Goal: Task Accomplishment & Management: Complete application form

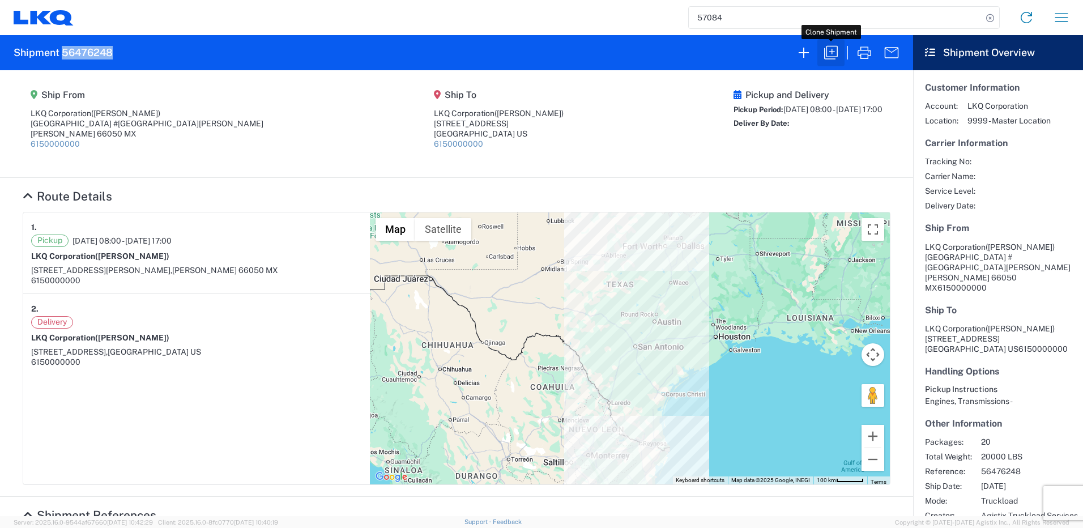
click at [828, 54] on icon "button" at bounding box center [831, 53] width 18 height 18
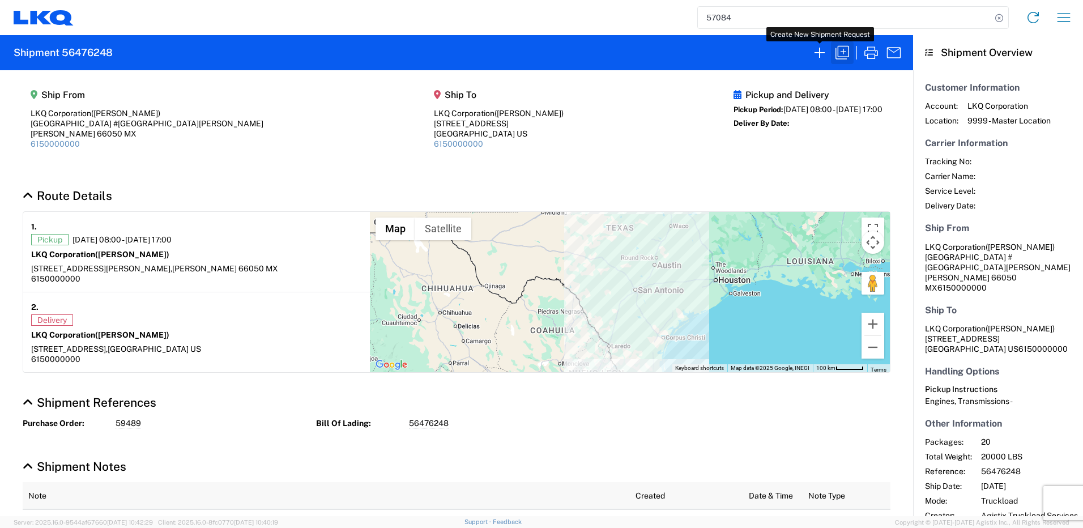
select select "FULL"
select select "US"
select select "LBS"
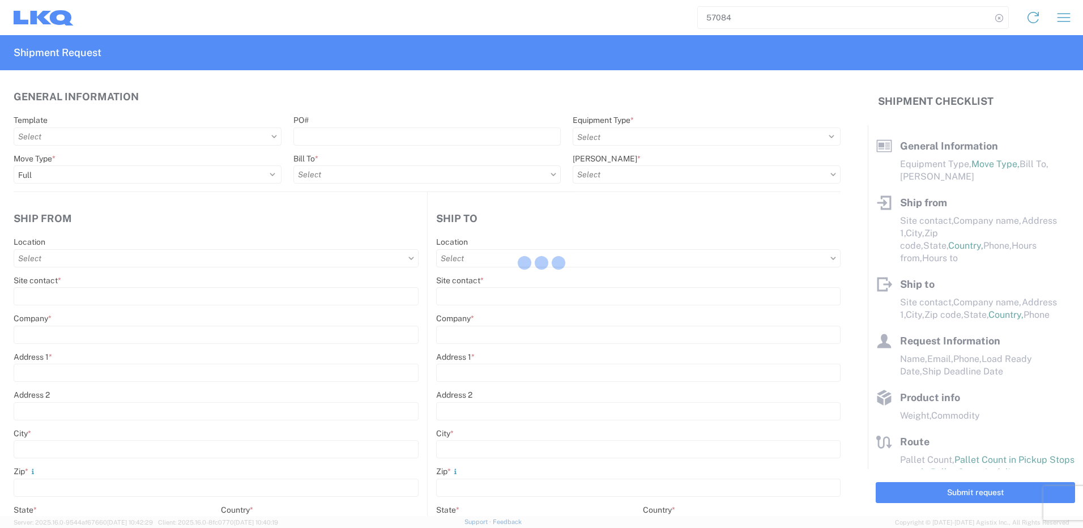
select select "STDV"
type input "[PERSON_NAME]"
type input "LKQ Corporation"
type input "[GEOGRAPHIC_DATA] #[GEOGRAPHIC_DATA][PERSON_NAME]"
type input "[PERSON_NAME]"
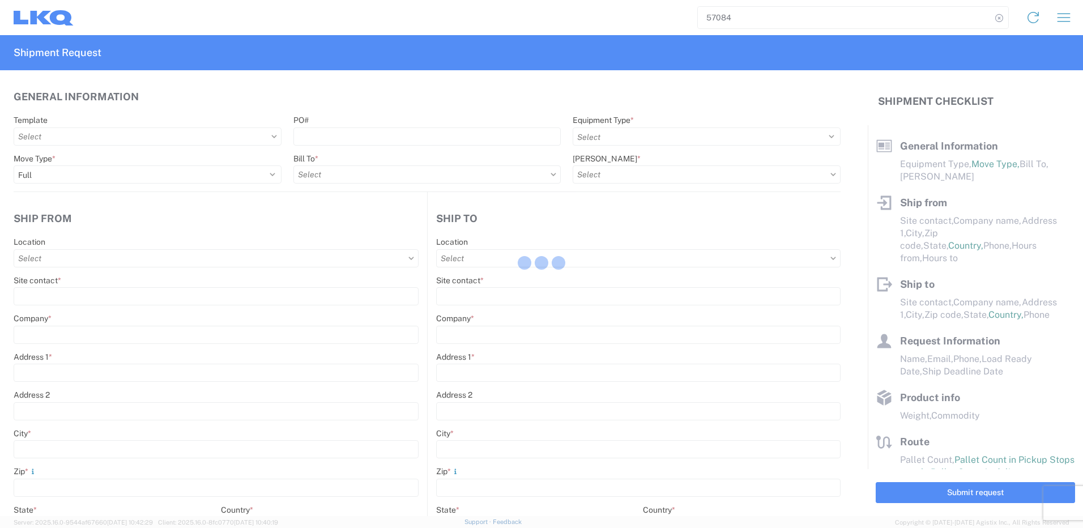
type input "66050"
type input "[PERSON_NAME]"
type input "LKQ Corporation"
type input "[STREET_ADDRESS]"
type input "[GEOGRAPHIC_DATA]"
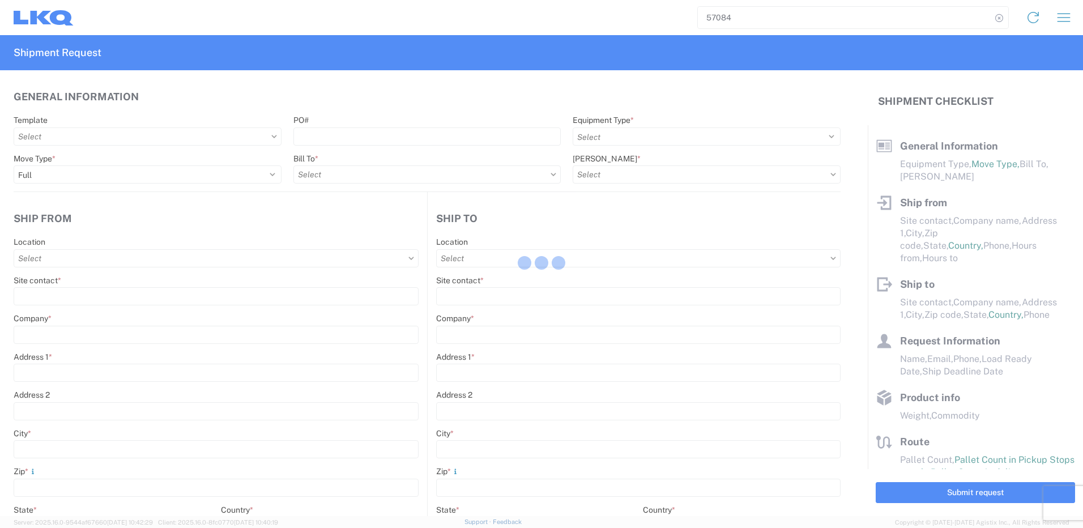
type input "75050"
type input "[PERSON_NAME]"
type input "[EMAIL_ADDRESS][DOMAIN_NAME]"
type input "82218326"
type input "[DATE]"
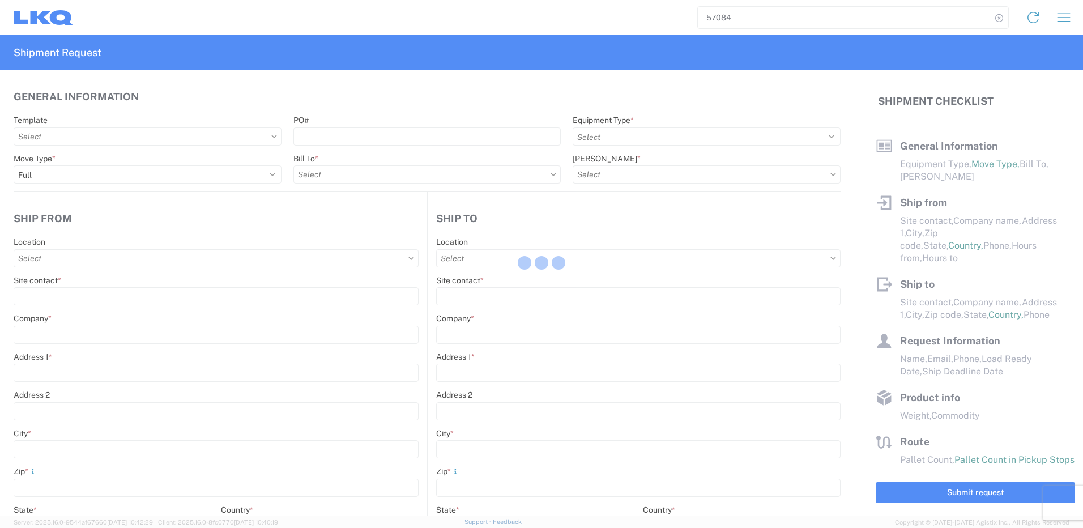
type input "[DATE]"
type textarea "SWIFT/TRANSMEX"
type input "20000"
type input "Engines, Transmissions"
type input "20"
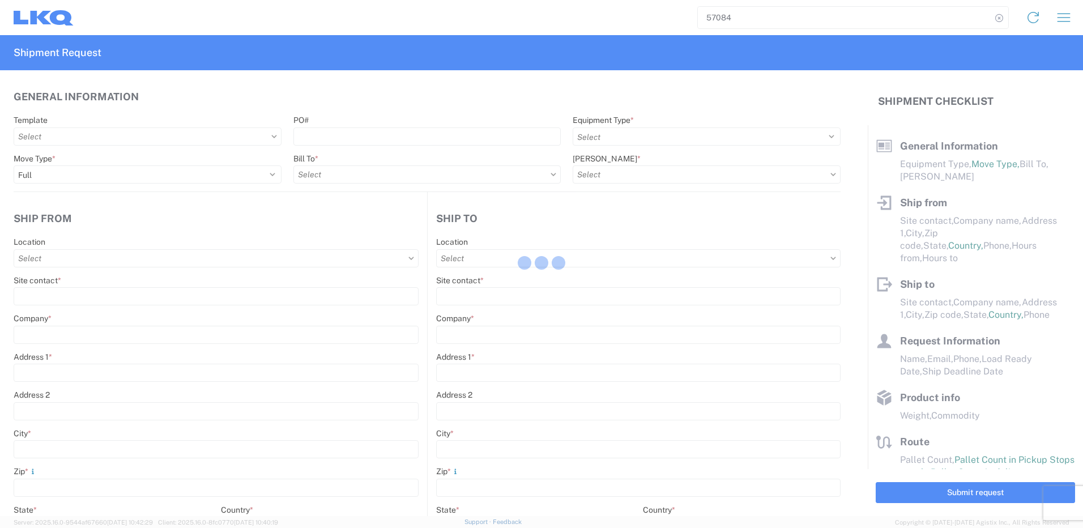
type input "1"
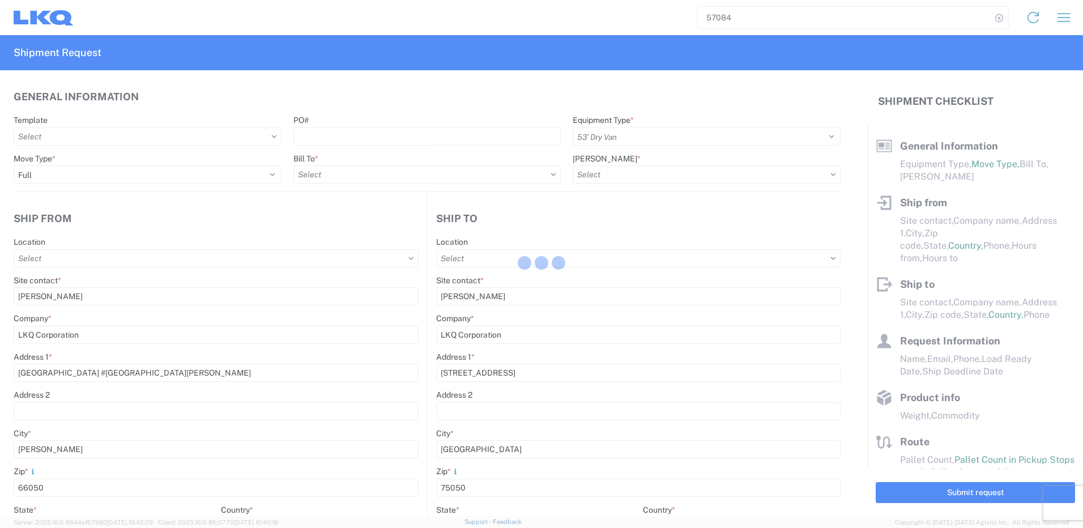
select select "MX"
select select "US"
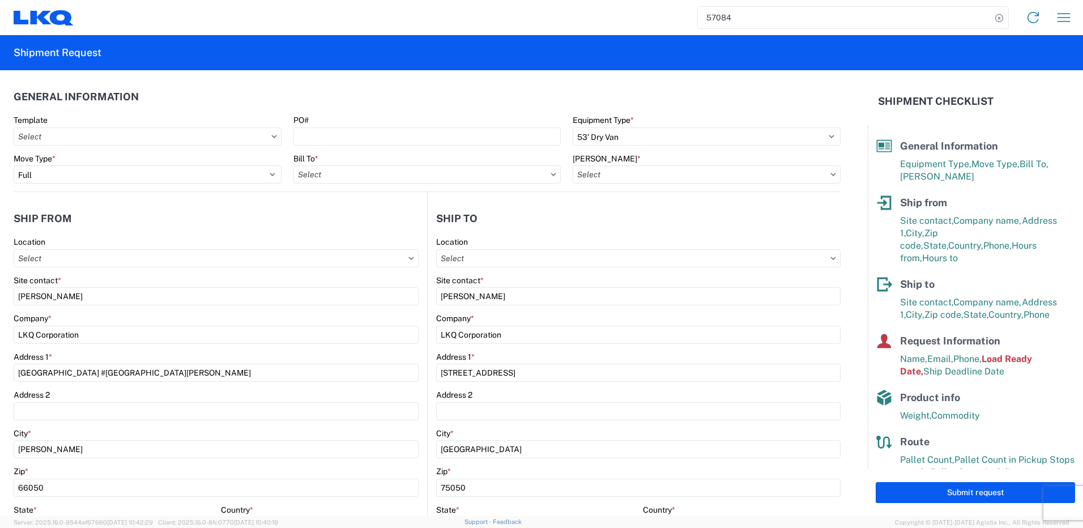
type input "1883 - Vege de Mexico S.A. de C.V"
type input "1882 - North American ATK Corporation"
type input "1882-3300-50180-0000 - 1882 Freight In - Parts, 1882-3300-50180-0000 - 1882 Fre…"
type input "1882 - North American ATK Corporation"
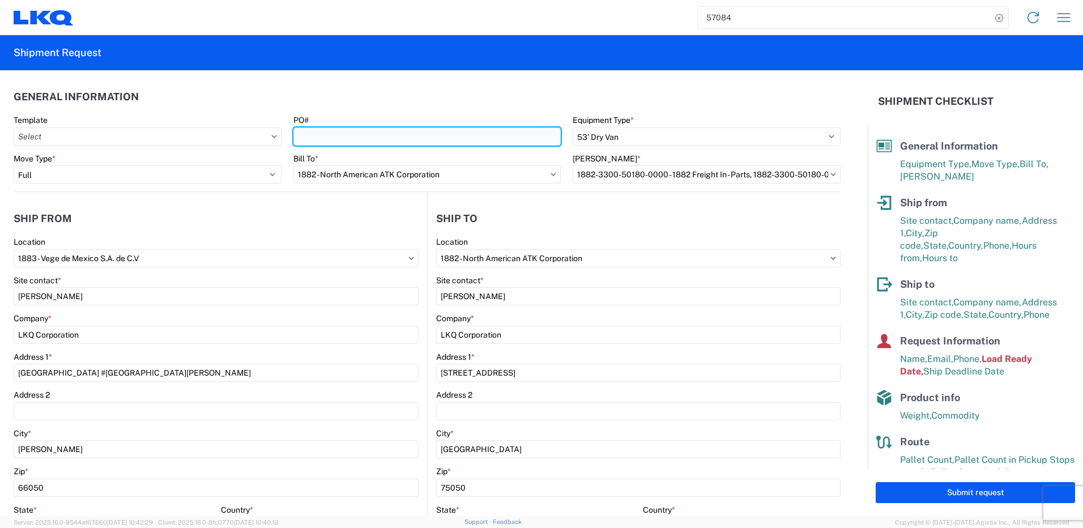
click at [538, 134] on input "PO#" at bounding box center [427, 136] width 268 height 18
paste input "59495"
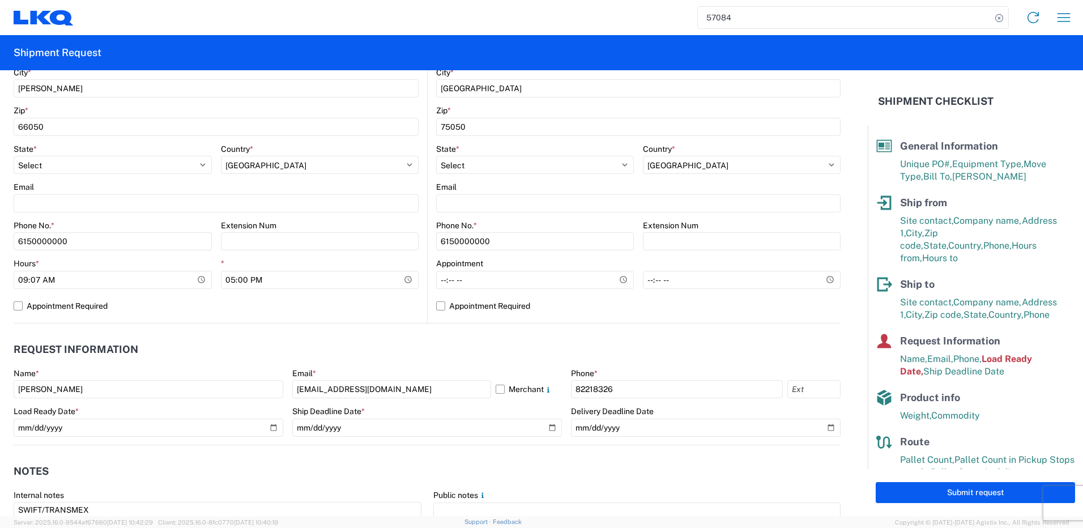
scroll to position [396, 0]
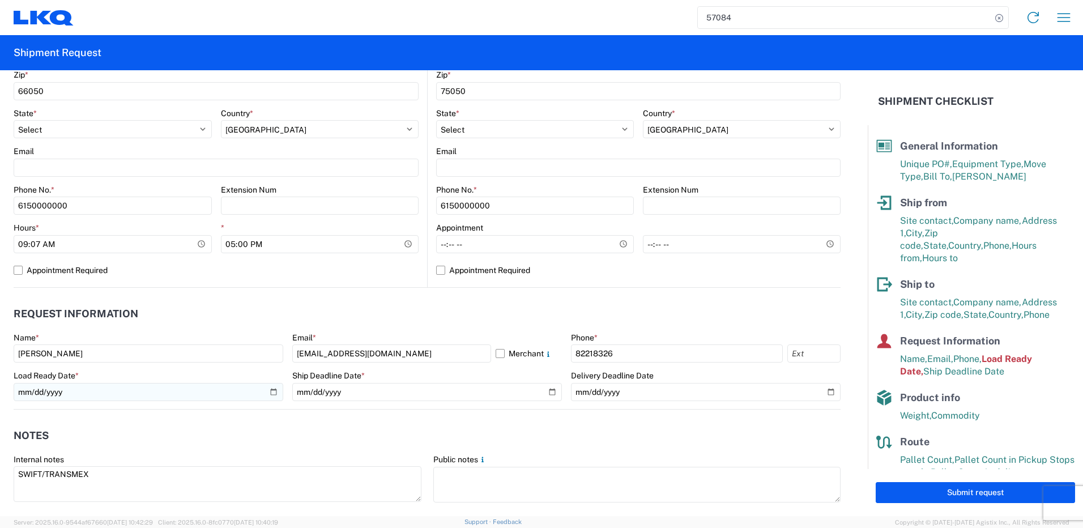
type input "59495"
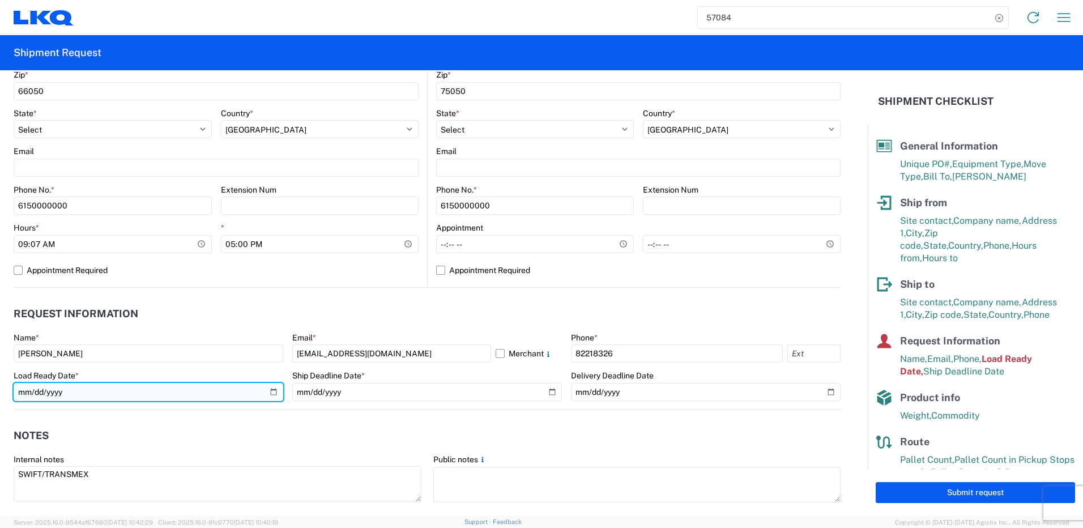
click at [265, 395] on input "[DATE]" at bounding box center [149, 392] width 270 height 18
click at [268, 395] on input "[DATE]" at bounding box center [149, 392] width 270 height 18
type input "[DATE]"
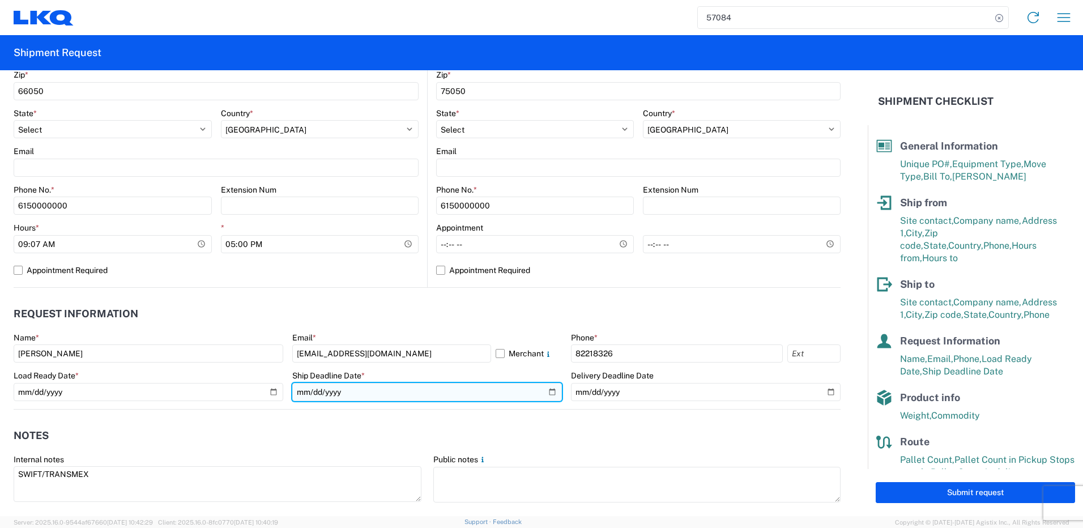
click at [545, 392] on input "[DATE]" at bounding box center [427, 392] width 270 height 18
type input "[DATE]"
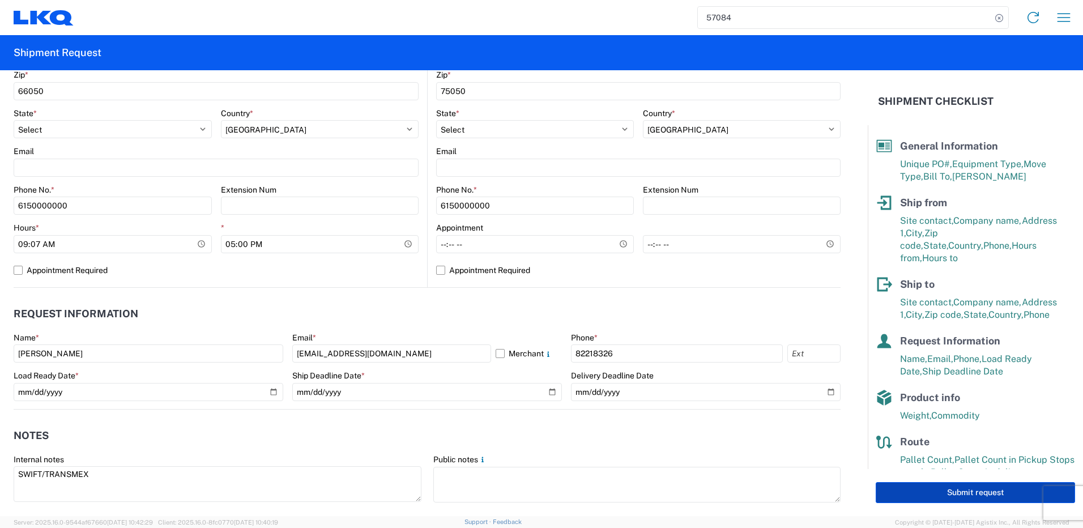
click at [893, 493] on button "Submit request" at bounding box center [974, 492] width 199 height 21
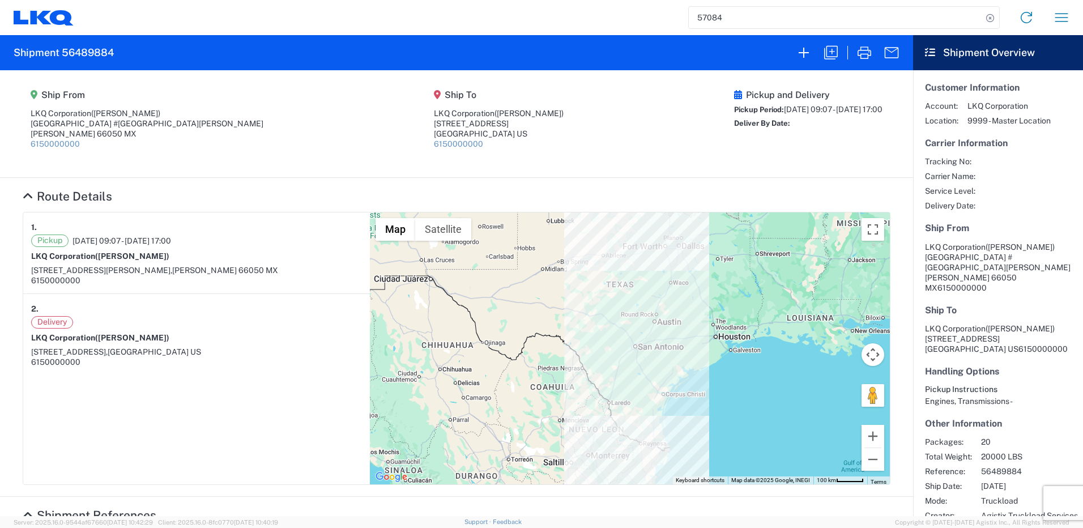
click at [97, 53] on h2 "Shipment 56489884" at bounding box center [64, 53] width 100 height 14
copy h2 "56489884"
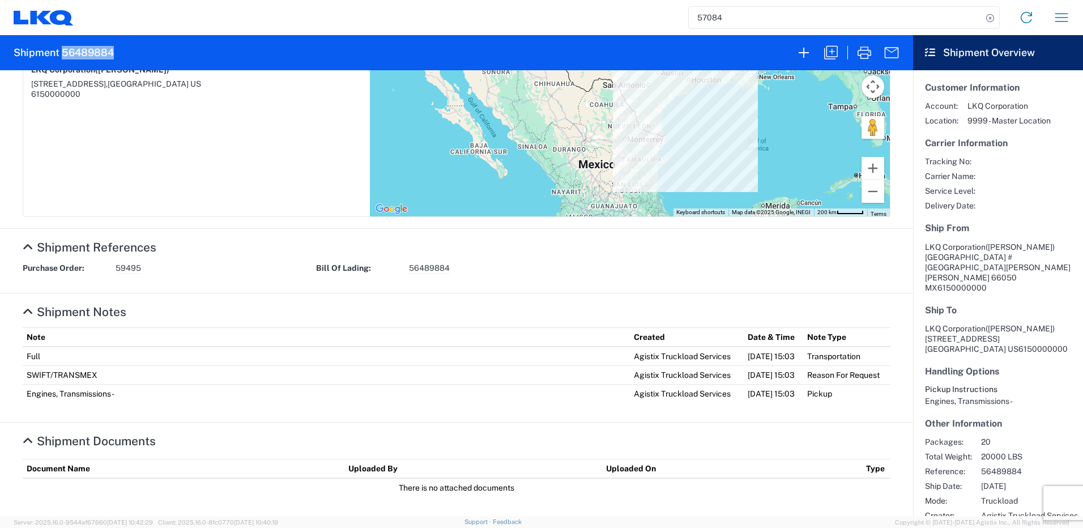
scroll to position [298, 0]
